Goal: Task Accomplishment & Management: Manage account settings

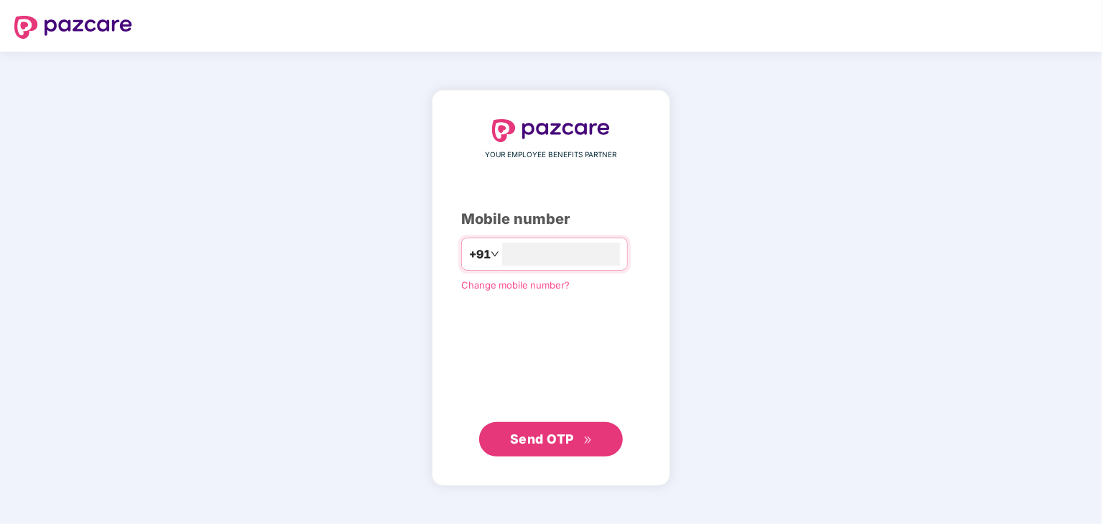
type input "**********"
click at [567, 442] on span "Send OTP" at bounding box center [542, 438] width 64 height 15
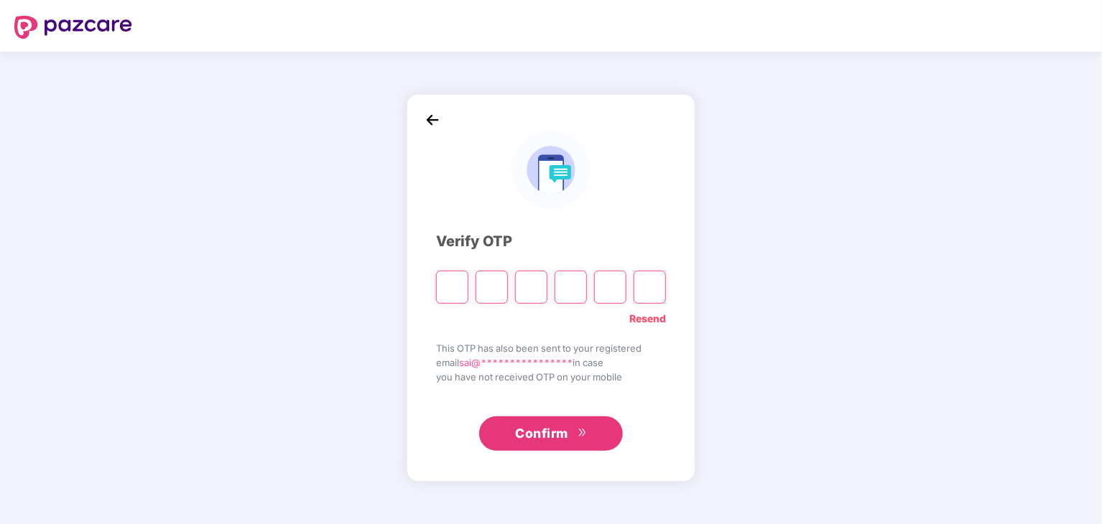
type input "*"
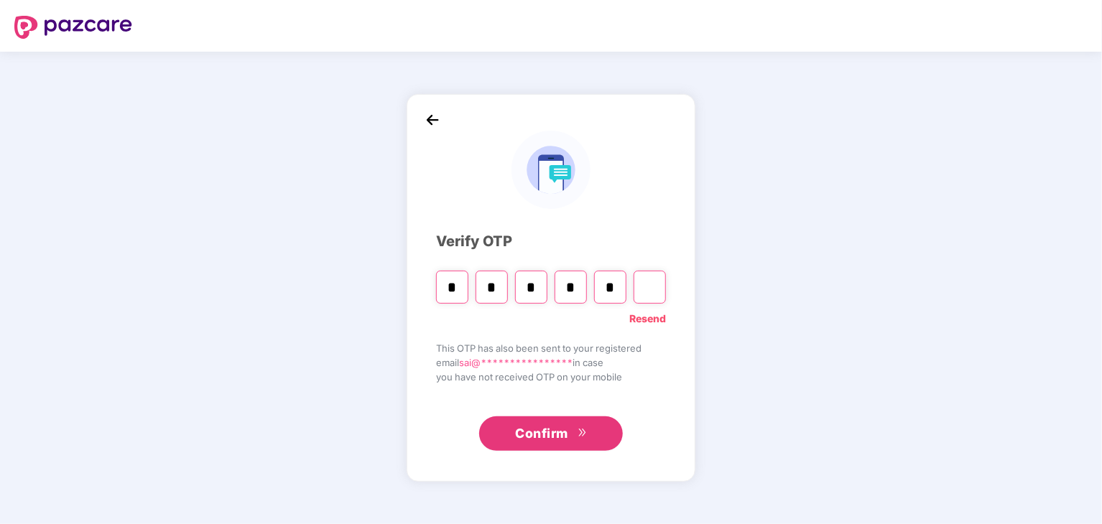
type input "*"
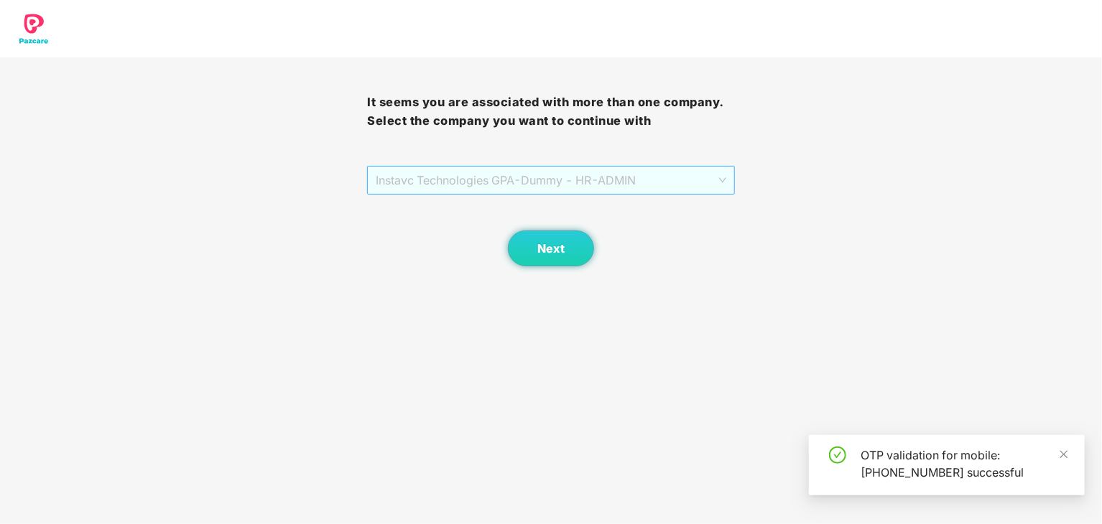
click at [621, 184] on span "Instavc Technologies GPA - Dummy - HR - ADMIN" at bounding box center [551, 180] width 350 height 27
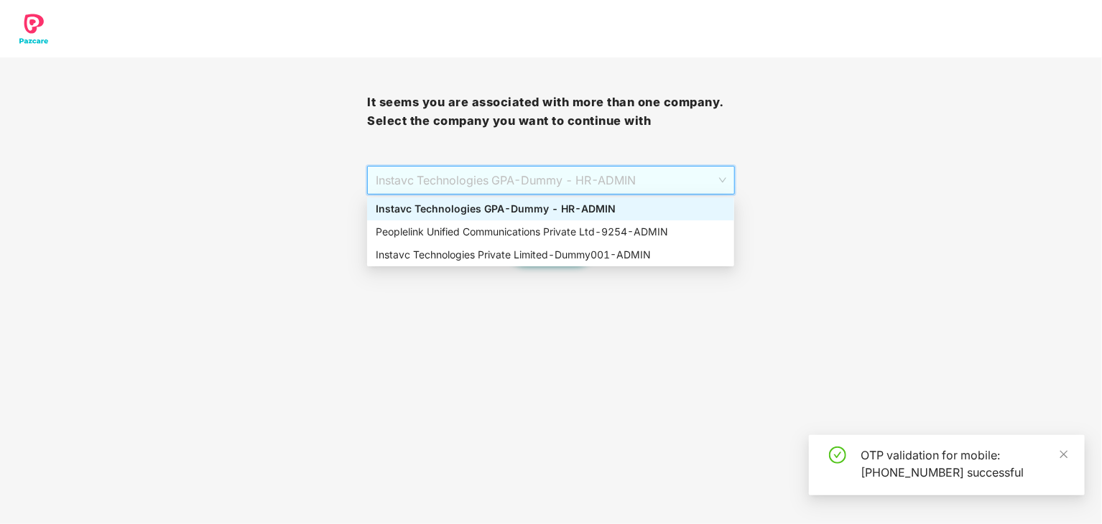
click at [593, 213] on div "Instavc Technologies GPA - Dummy - HR - ADMIN" at bounding box center [551, 209] width 350 height 16
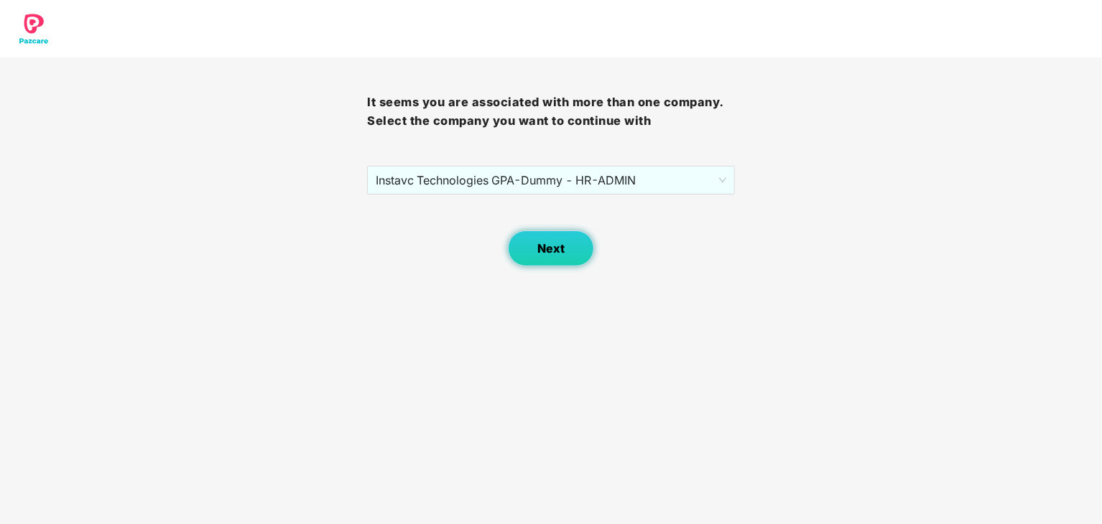
click at [564, 247] on span "Next" at bounding box center [550, 249] width 27 height 14
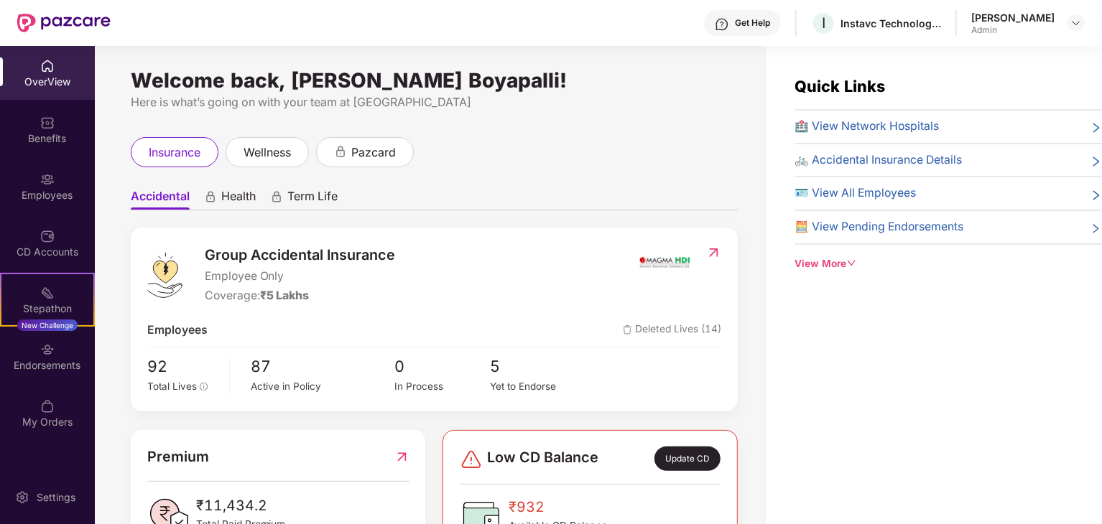
click at [40, 197] on div "Employees" at bounding box center [47, 195] width 95 height 14
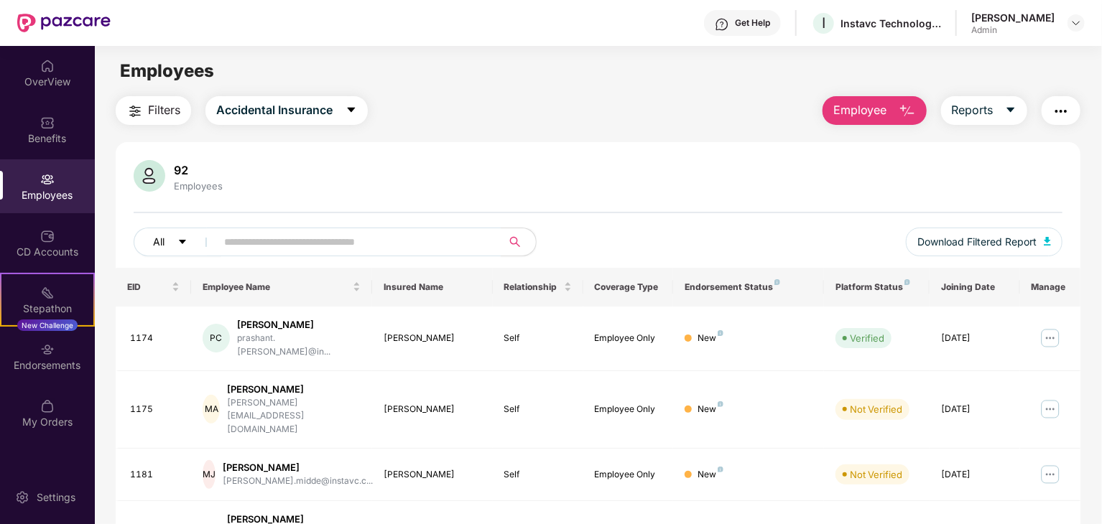
click at [182, 238] on icon "caret-down" at bounding box center [182, 242] width 10 height 10
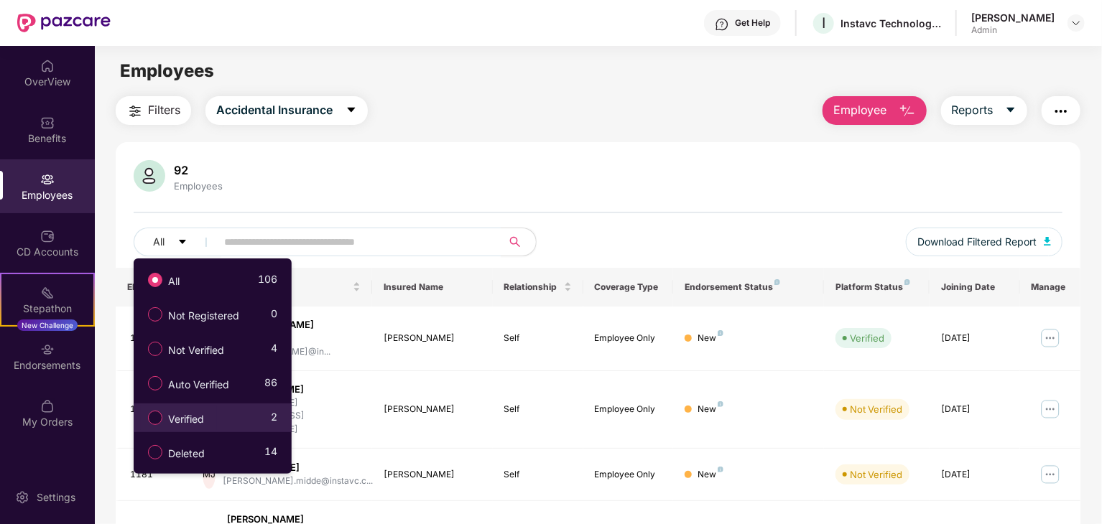
click at [194, 412] on span "Verified" at bounding box center [185, 420] width 47 height 16
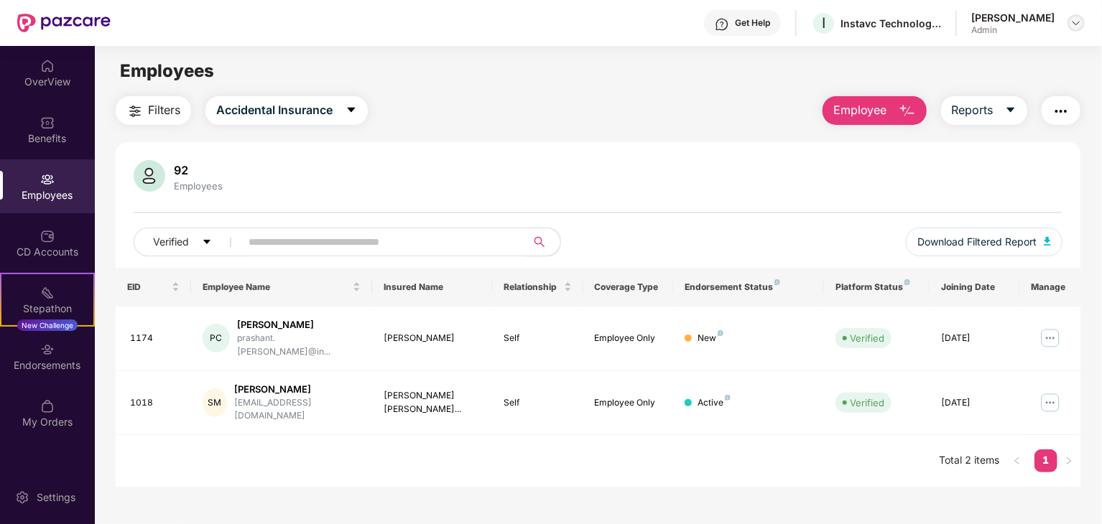
click at [1079, 24] on img at bounding box center [1075, 22] width 11 height 11
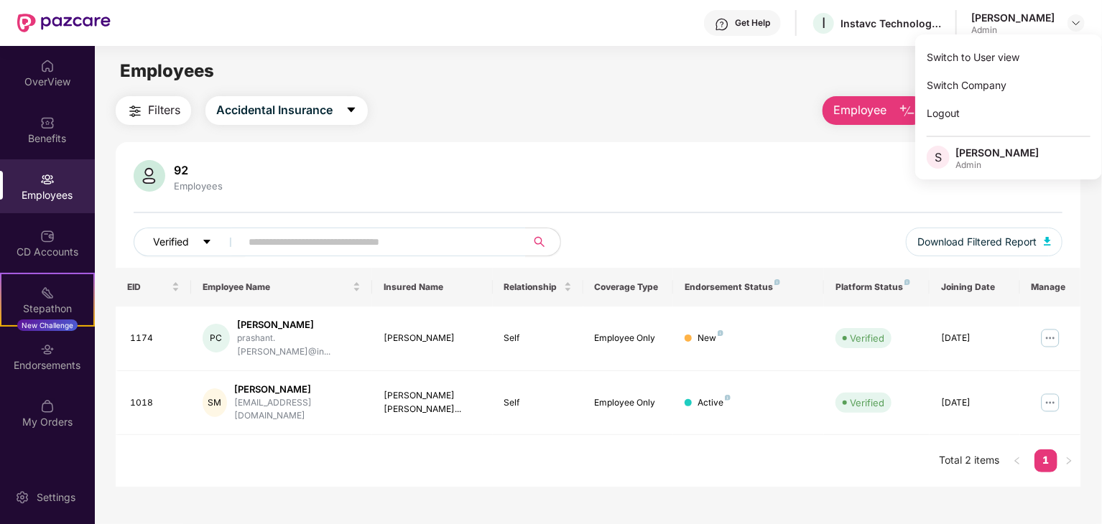
click at [181, 244] on span "Verified" at bounding box center [171, 242] width 36 height 16
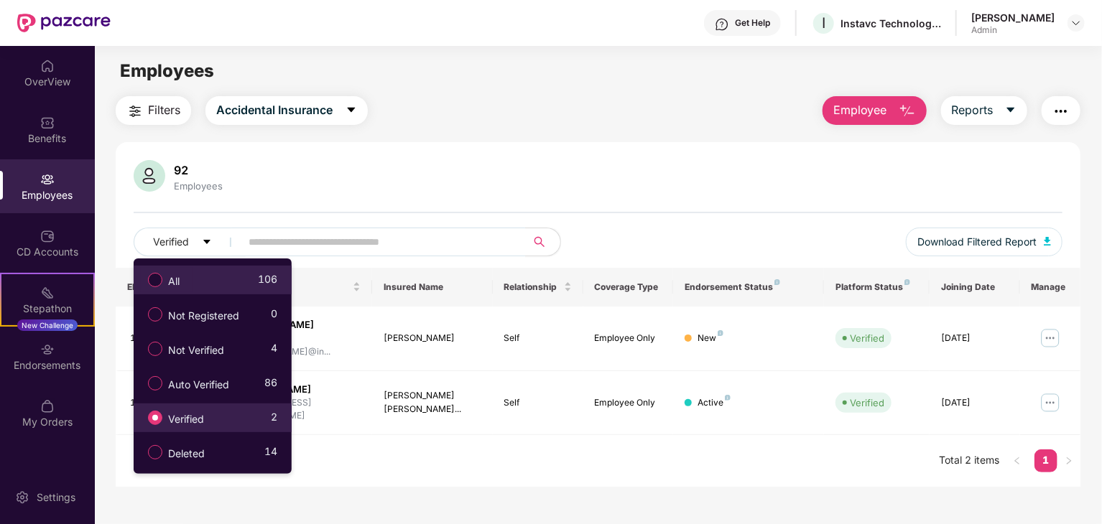
click at [183, 269] on label "All" at bounding box center [167, 280] width 52 height 24
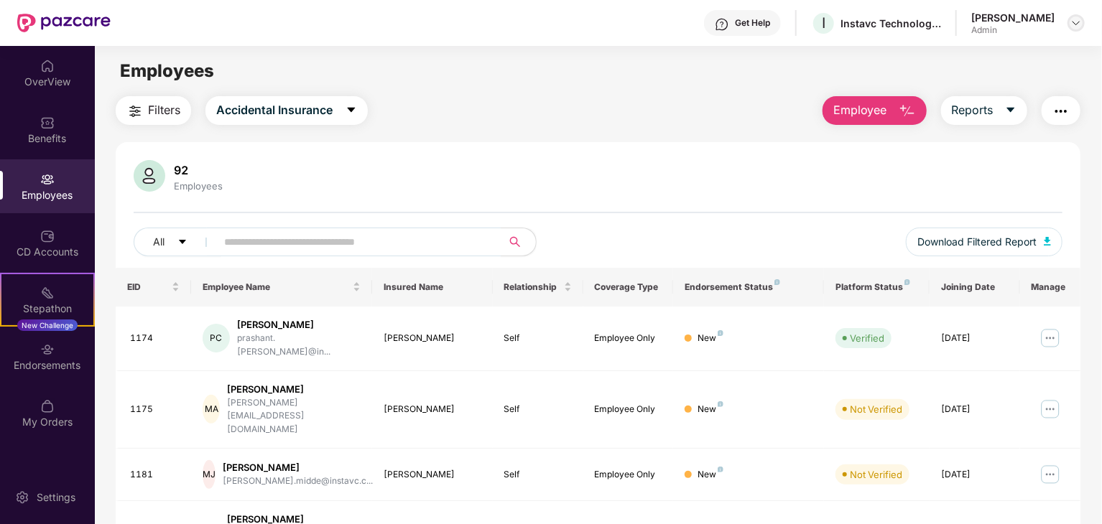
click at [1077, 22] on img at bounding box center [1075, 22] width 11 height 11
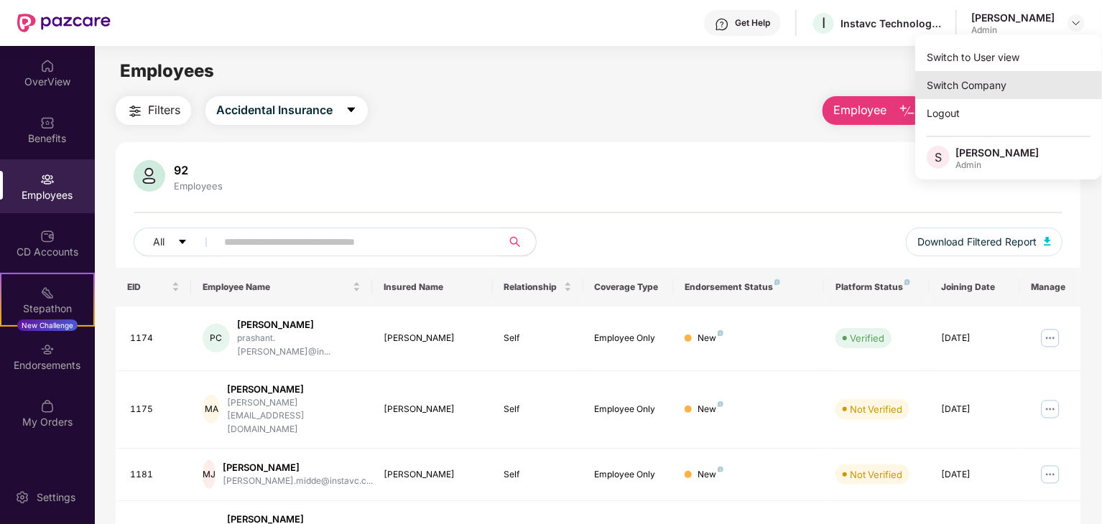
click at [998, 80] on div "Switch Company" at bounding box center [1008, 85] width 187 height 28
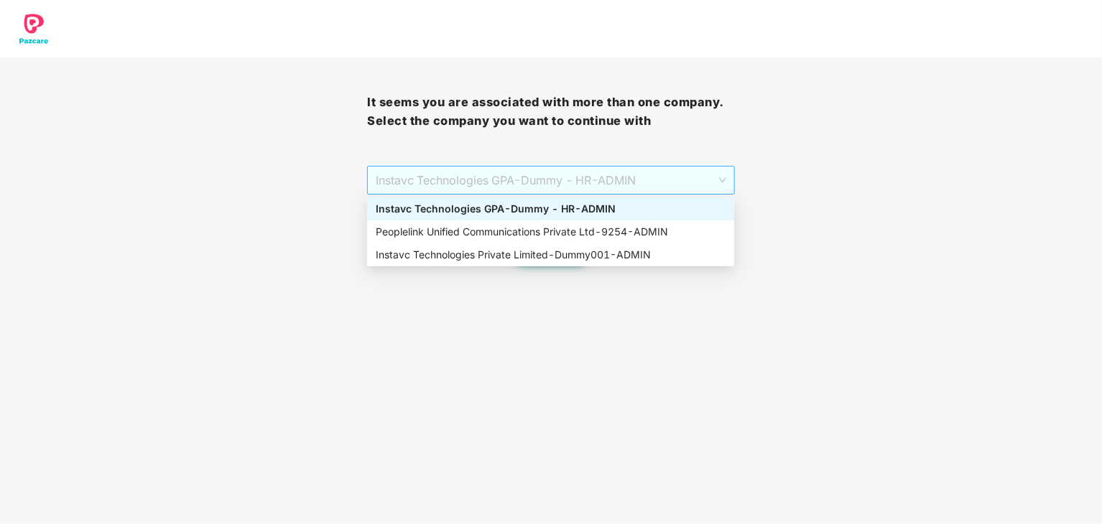
click at [575, 188] on span "Instavc Technologies GPA - Dummy - HR - ADMIN" at bounding box center [551, 180] width 350 height 27
click at [552, 231] on div "Peoplelink Unified Communications Private Ltd - 9254 - ADMIN" at bounding box center [551, 232] width 350 height 16
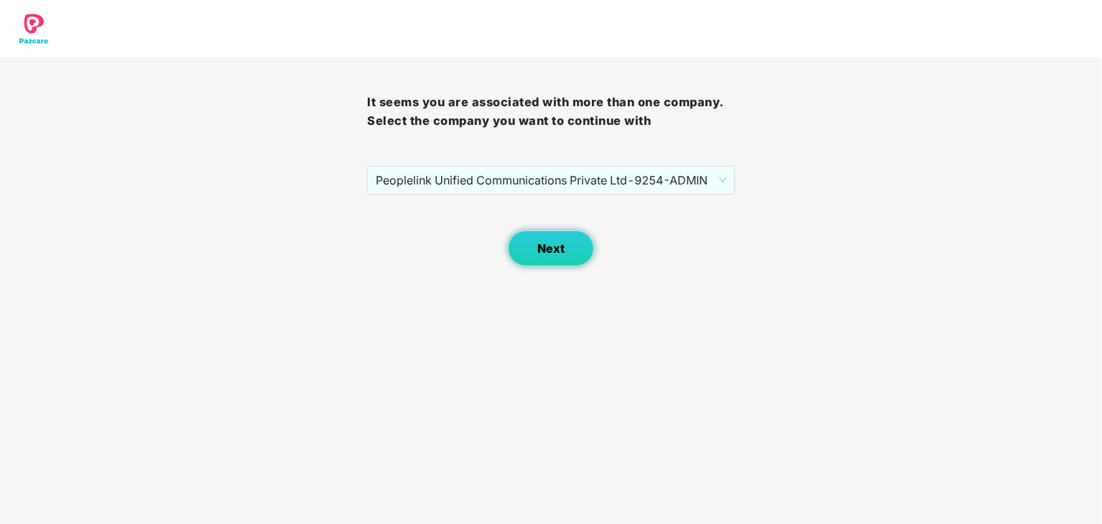
click at [547, 245] on span "Next" at bounding box center [550, 249] width 27 height 14
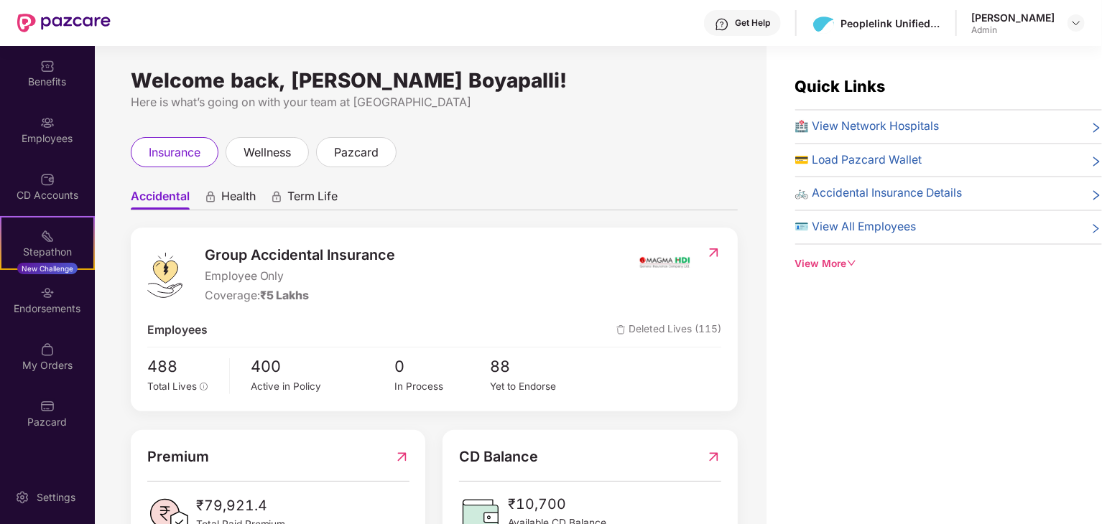
scroll to position [55, 0]
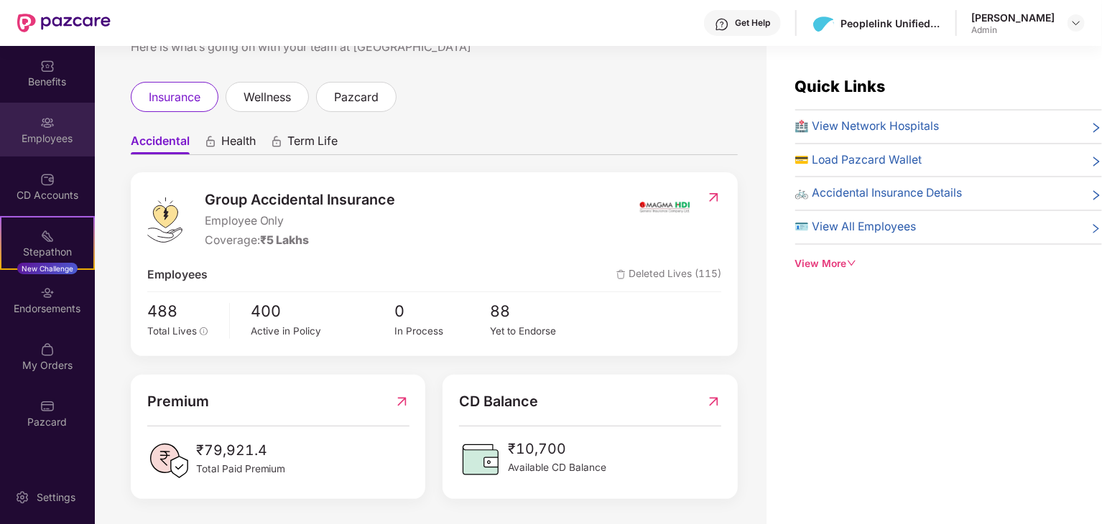
click at [50, 129] on img at bounding box center [47, 123] width 14 height 14
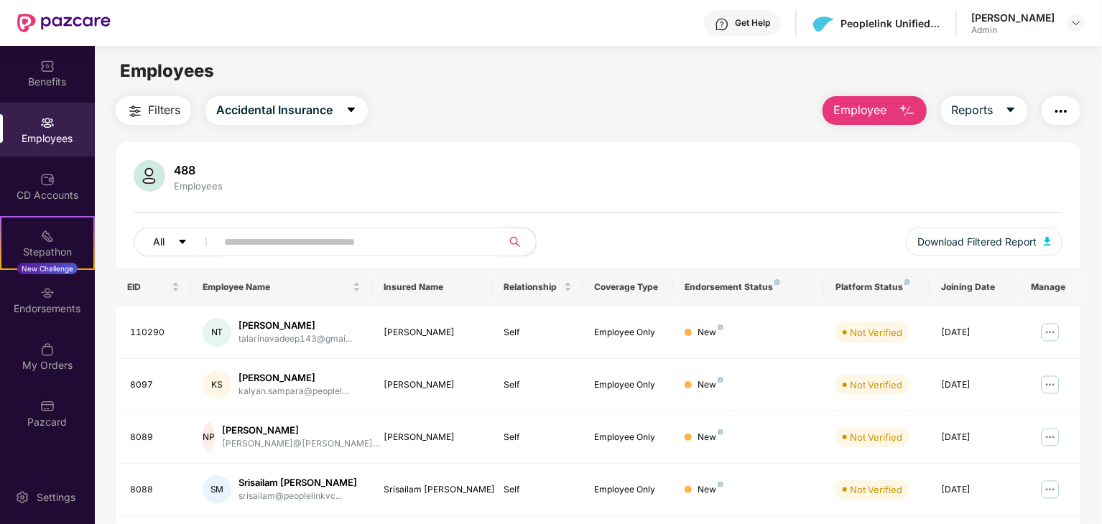
click at [175, 236] on button "All" at bounding box center [178, 242] width 88 height 29
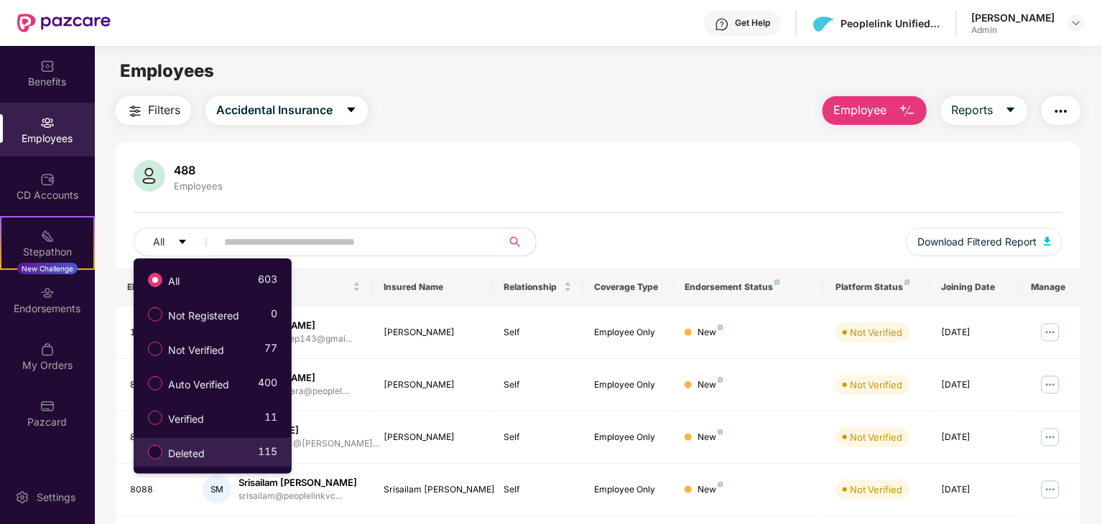
click at [241, 453] on div "Deleted 115" at bounding box center [209, 452] width 136 height 24
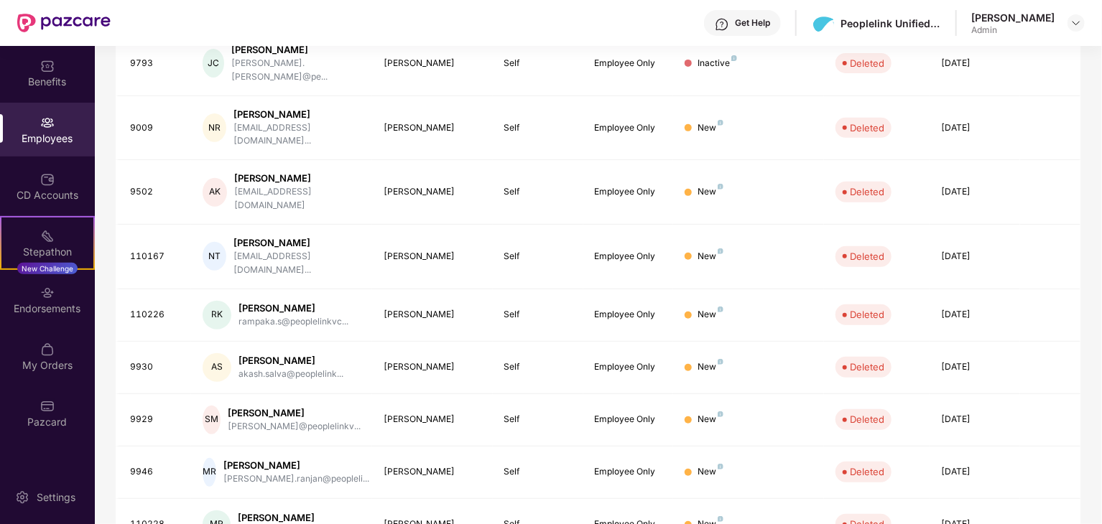
scroll to position [0, 0]
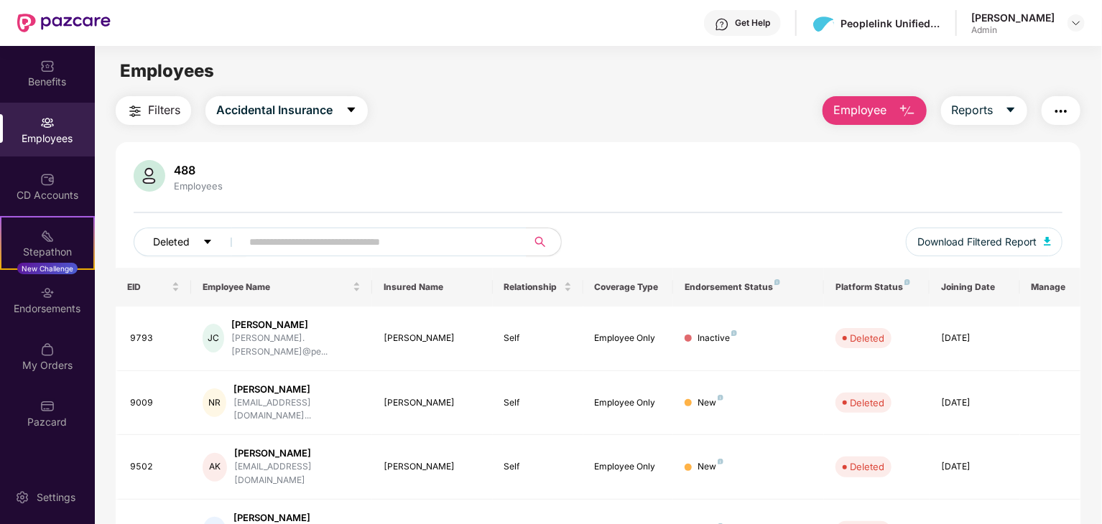
click at [177, 245] on span "Deleted" at bounding box center [171, 242] width 37 height 16
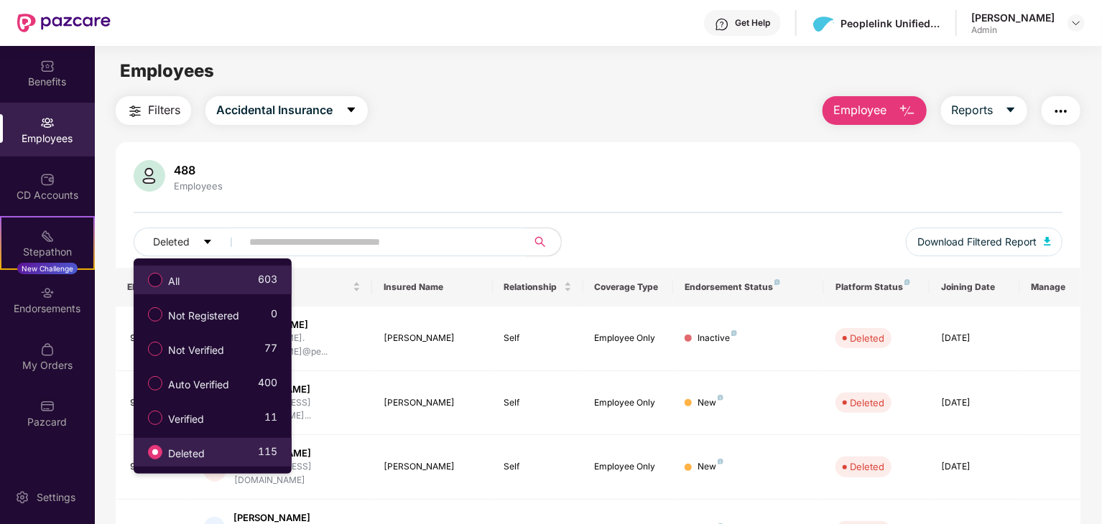
click at [193, 279] on div "All 603" at bounding box center [209, 280] width 136 height 24
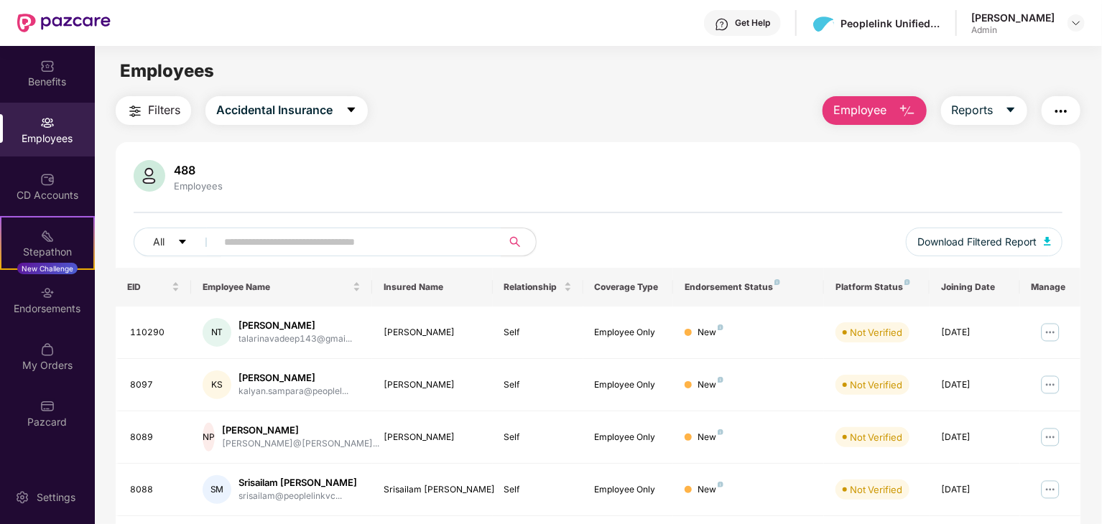
click at [1062, 109] on img "button" at bounding box center [1060, 111] width 17 height 17
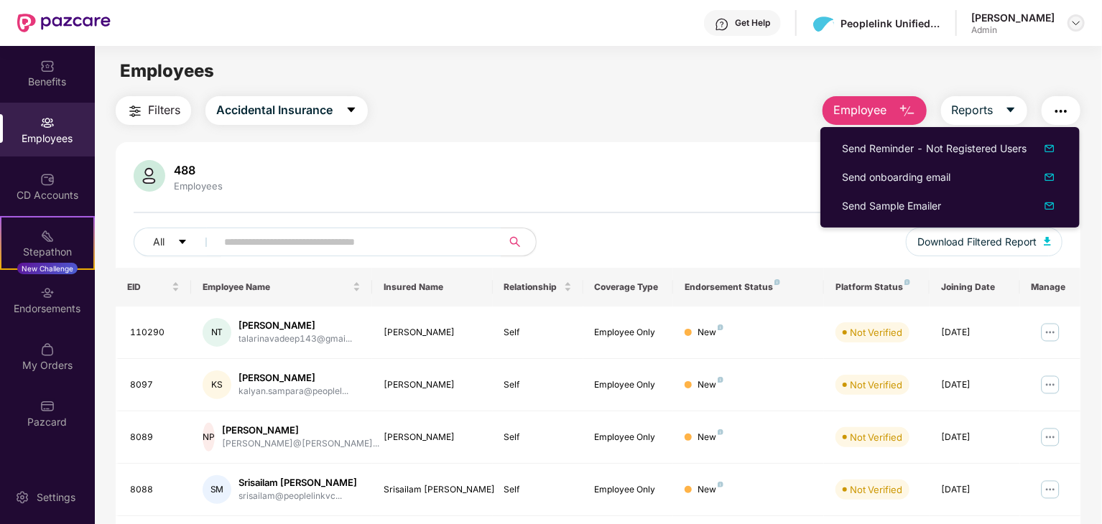
click at [1080, 28] on img at bounding box center [1075, 22] width 11 height 11
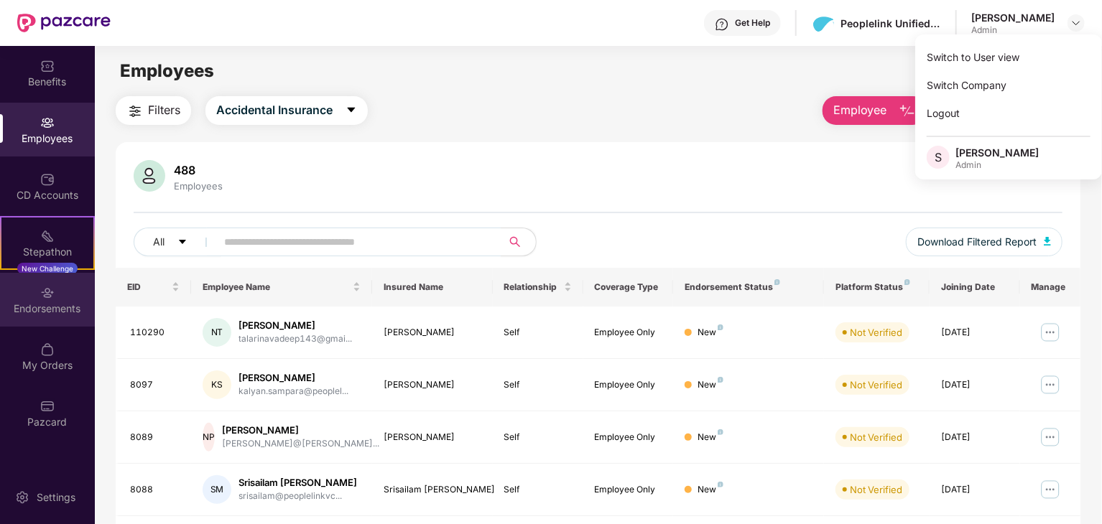
click at [32, 283] on div "Endorsements" at bounding box center [47, 300] width 95 height 54
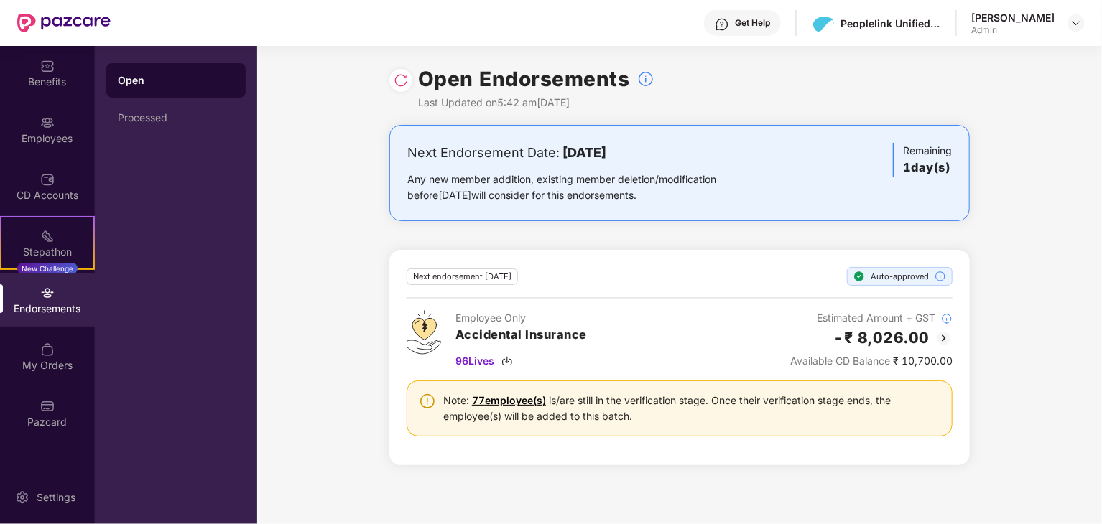
click at [942, 333] on img at bounding box center [943, 338] width 17 height 17
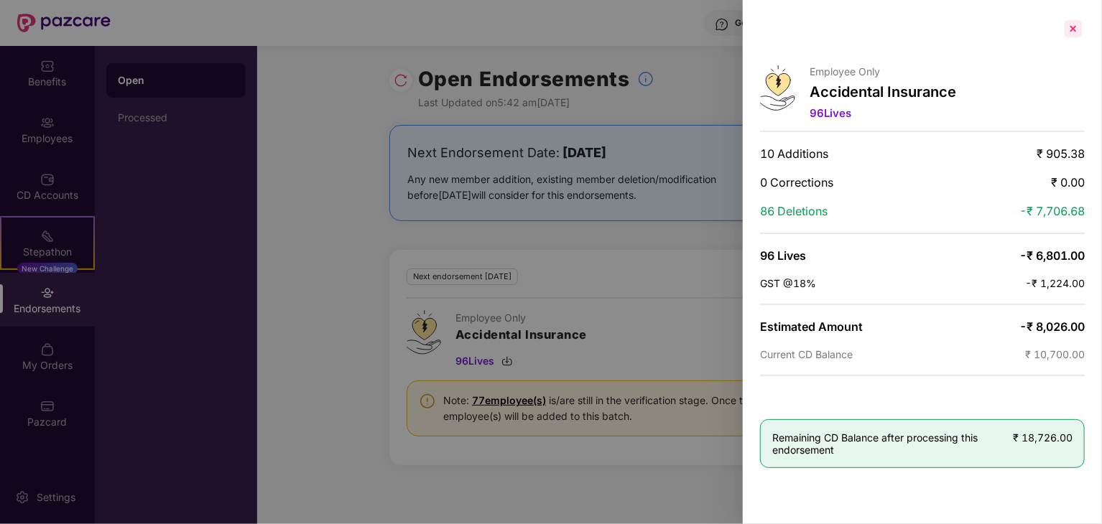
click at [1073, 27] on div at bounding box center [1073, 28] width 23 height 23
